Goal: Complete application form

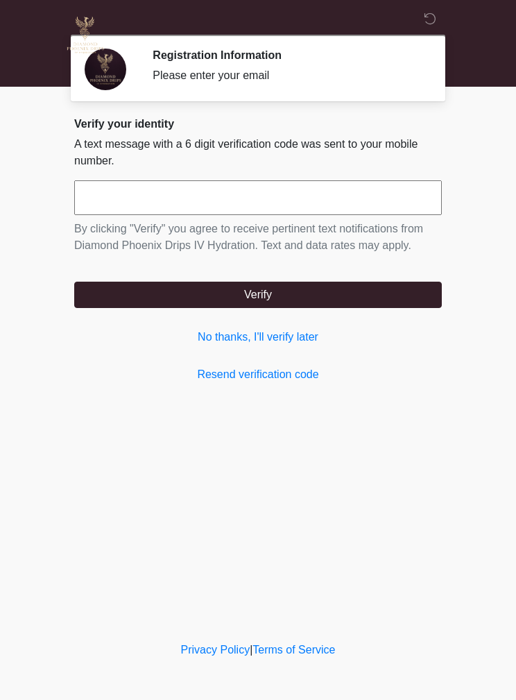
click at [304, 192] on input "text" at bounding box center [258, 197] width 368 height 35
type input "******"
click at [349, 289] on button "Verify" at bounding box center [258, 295] width 368 height 26
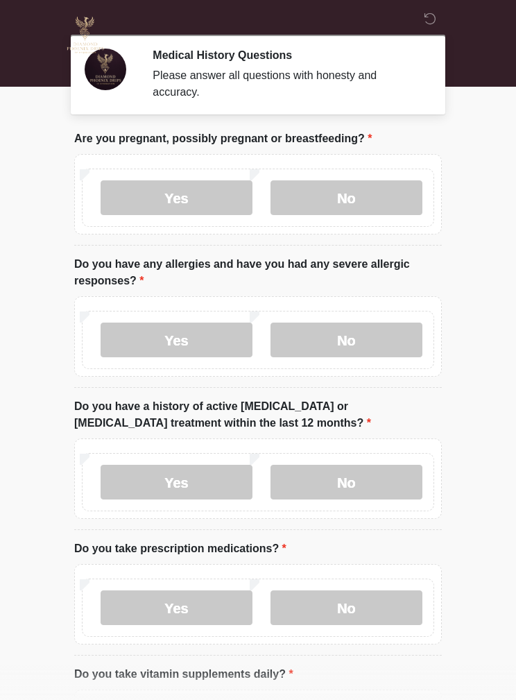
click at [370, 194] on label "No" at bounding box center [347, 197] width 152 height 35
click at [382, 354] on label "No" at bounding box center [347, 340] width 152 height 35
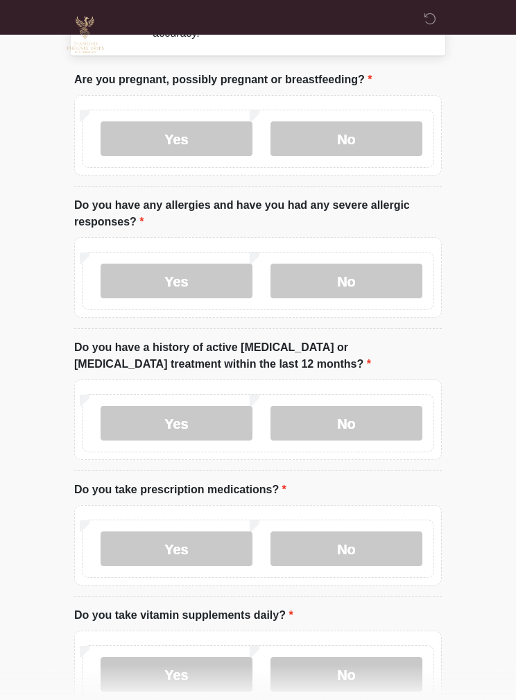
scroll to position [59, 0]
click at [146, 429] on label "Yes" at bounding box center [177, 423] width 152 height 35
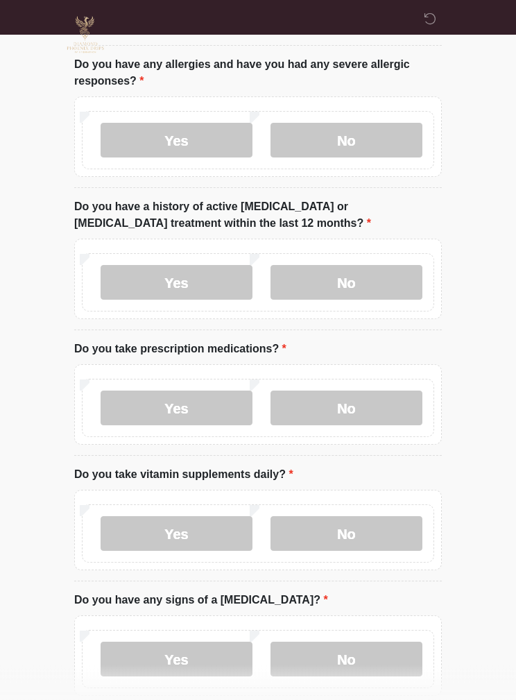
scroll to position [200, 0]
click at [386, 400] on label "No" at bounding box center [347, 408] width 152 height 35
click at [374, 529] on label "No" at bounding box center [347, 533] width 152 height 35
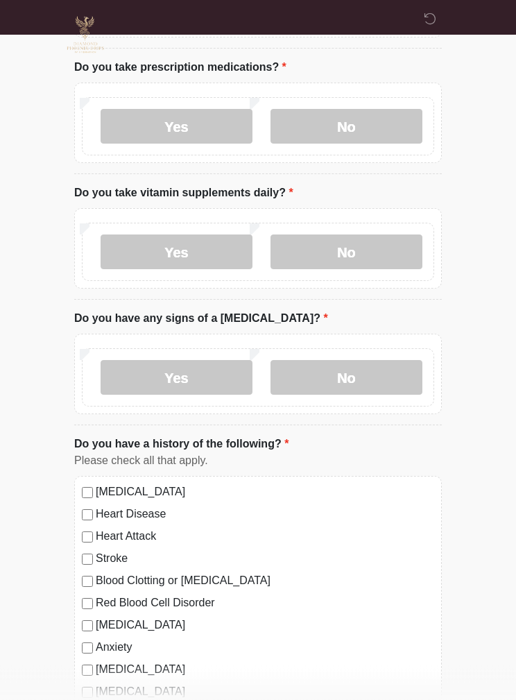
scroll to position [482, 0]
click at [381, 366] on label "No" at bounding box center [347, 377] width 152 height 35
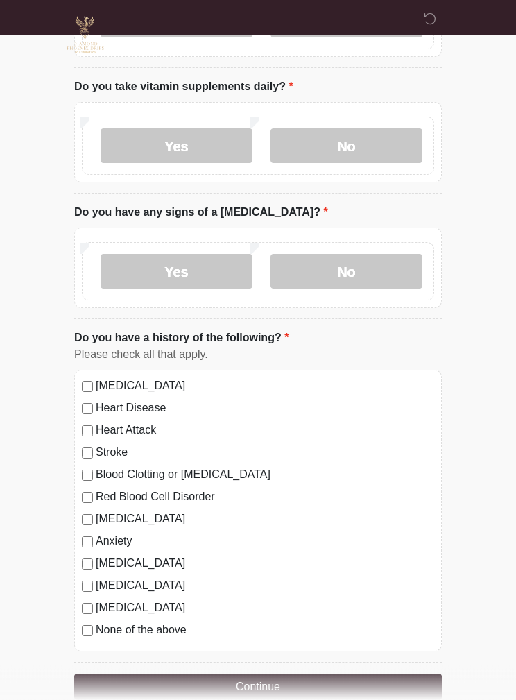
scroll to position [588, 0]
click at [128, 688] on button "Continue" at bounding box center [258, 687] width 368 height 26
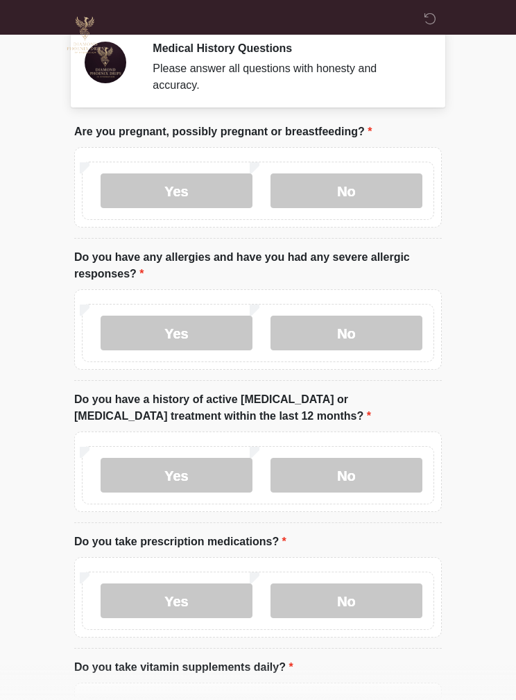
scroll to position [0, 0]
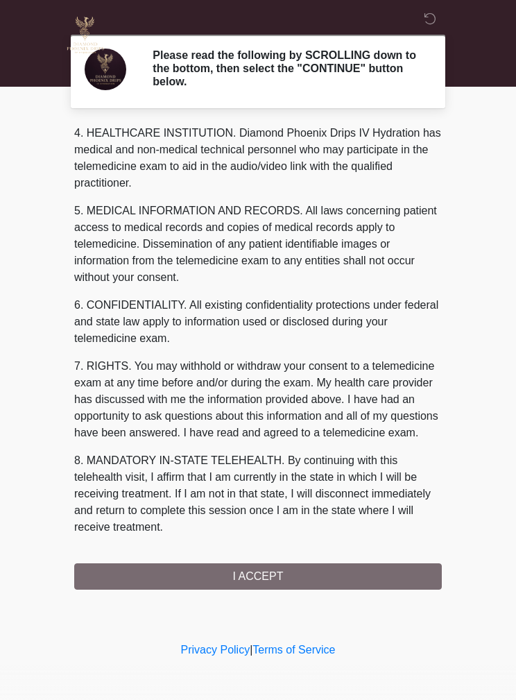
click at [357, 575] on div "1. PURPOSE. The purpose of this form is to obtain your consent for a telemedici…" at bounding box center [258, 357] width 368 height 466
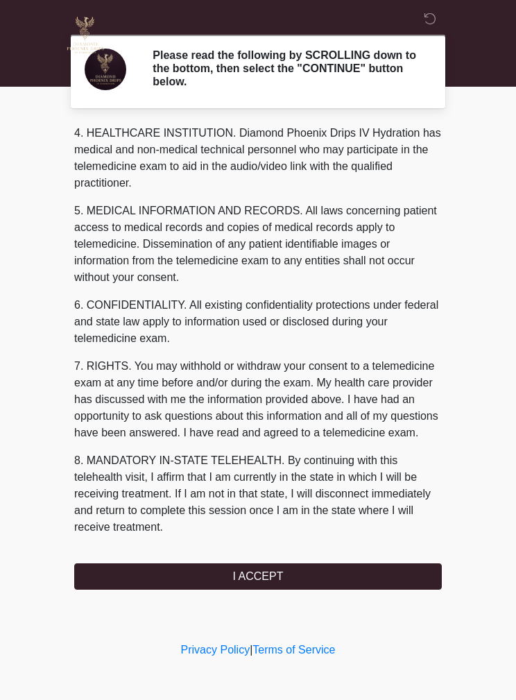
click at [360, 579] on button "I ACCEPT" at bounding box center [258, 576] width 368 height 26
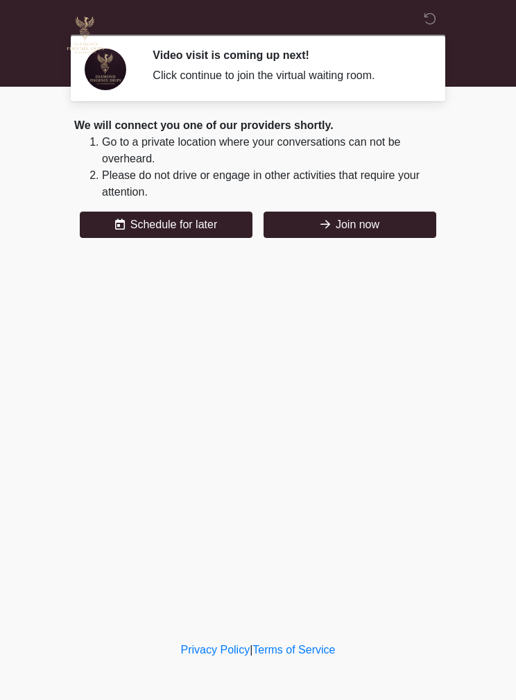
click at [380, 227] on button "Join now" at bounding box center [350, 225] width 173 height 26
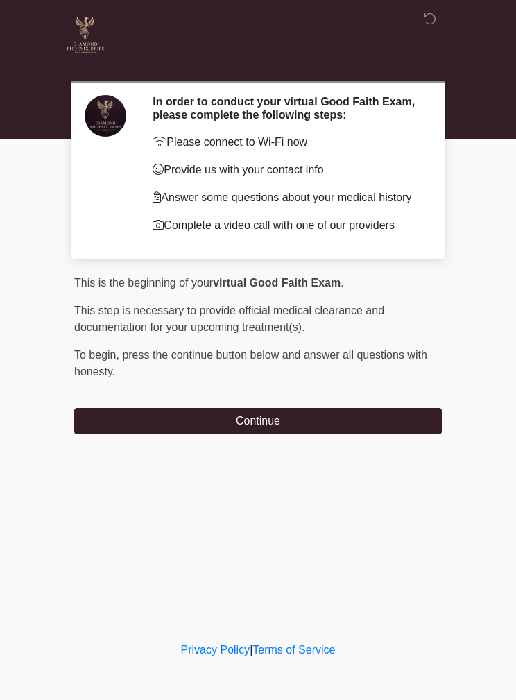
click at [366, 413] on button "Continue" at bounding box center [258, 421] width 368 height 26
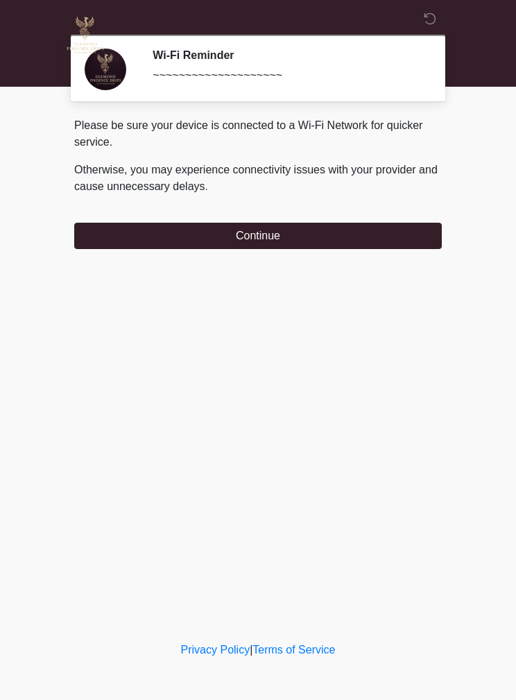
click at [430, 225] on button "Continue" at bounding box center [258, 236] width 368 height 26
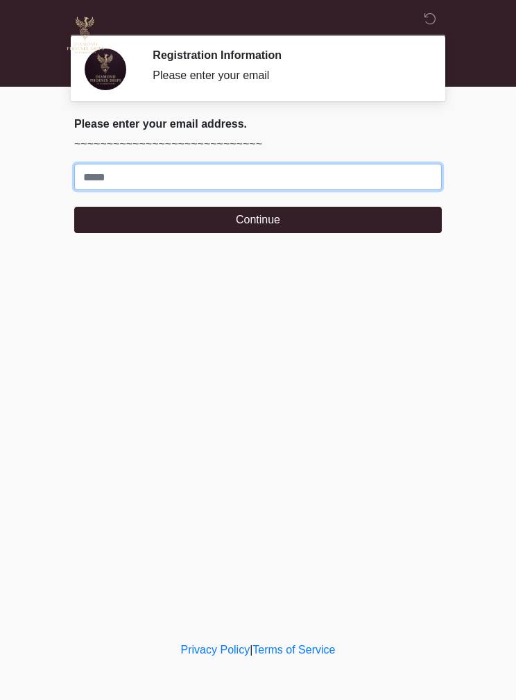
click at [284, 164] on input "Where should we email your treatment plan?" at bounding box center [258, 177] width 368 height 26
type input "**********"
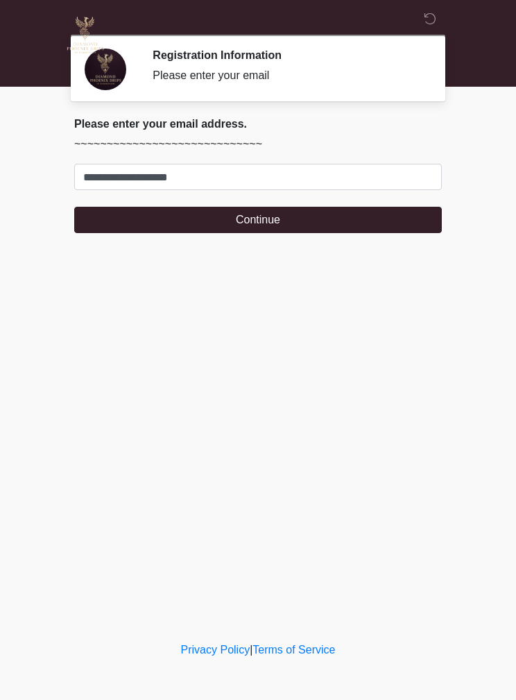
click at [349, 214] on button "Continue" at bounding box center [258, 220] width 368 height 26
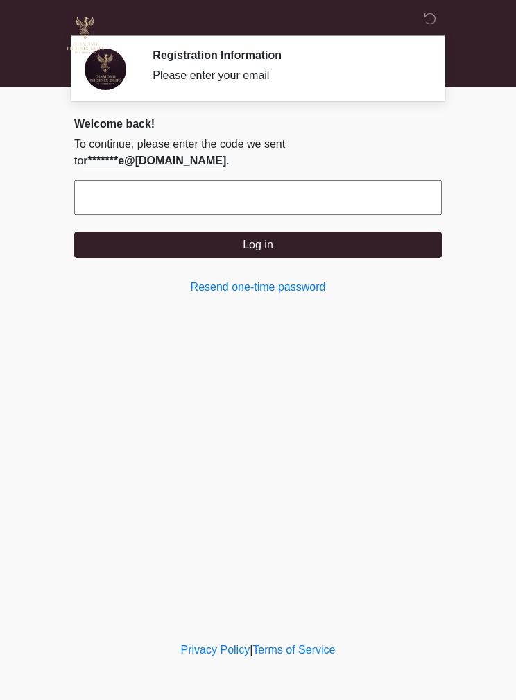
click at [319, 182] on input "text" at bounding box center [258, 197] width 368 height 35
type input "******"
click at [316, 232] on button "Log in" at bounding box center [258, 245] width 368 height 26
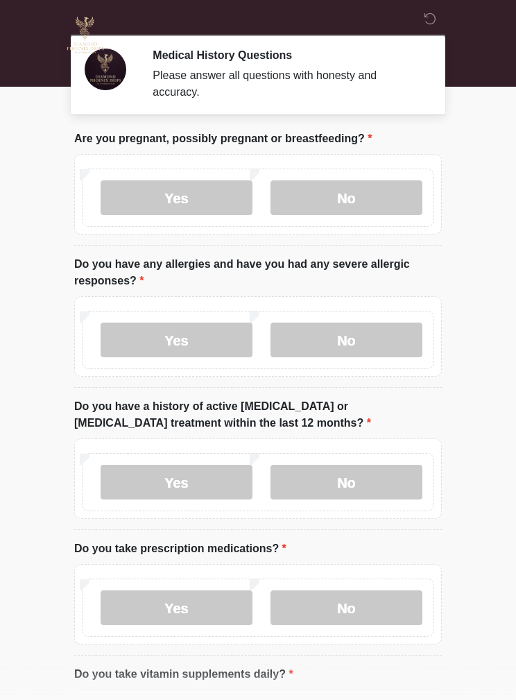
click at [435, 15] on icon at bounding box center [430, 18] width 12 height 12
